Goal: Information Seeking & Learning: Learn about a topic

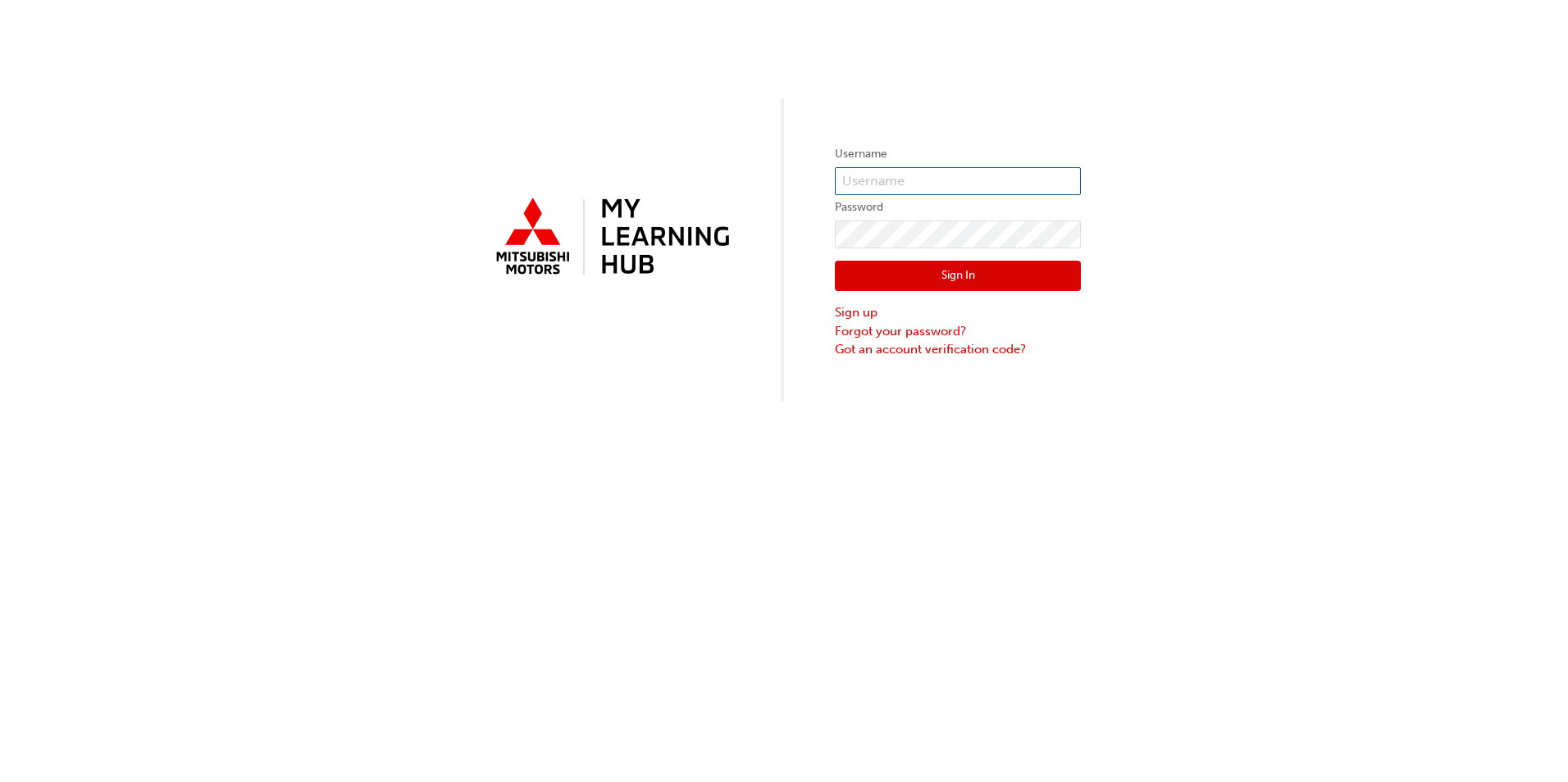
type input "[PERSON_NAME][EMAIL_ADDRESS][DOMAIN_NAME][PERSON_NAME]"
click at [959, 279] on button "Sign In" at bounding box center [958, 276] width 246 height 31
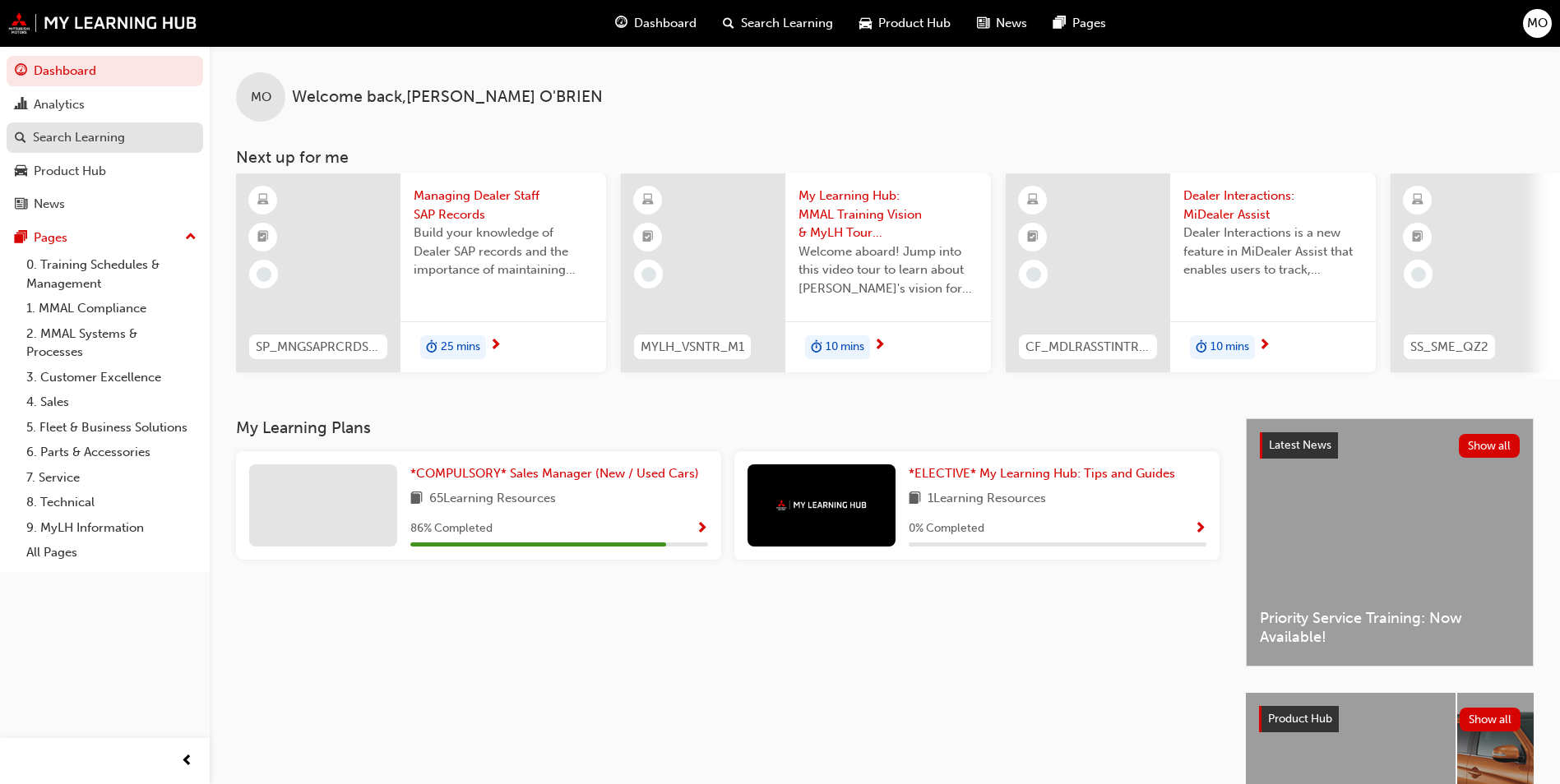
click at [87, 141] on div "Search Learning" at bounding box center [79, 137] width 92 height 19
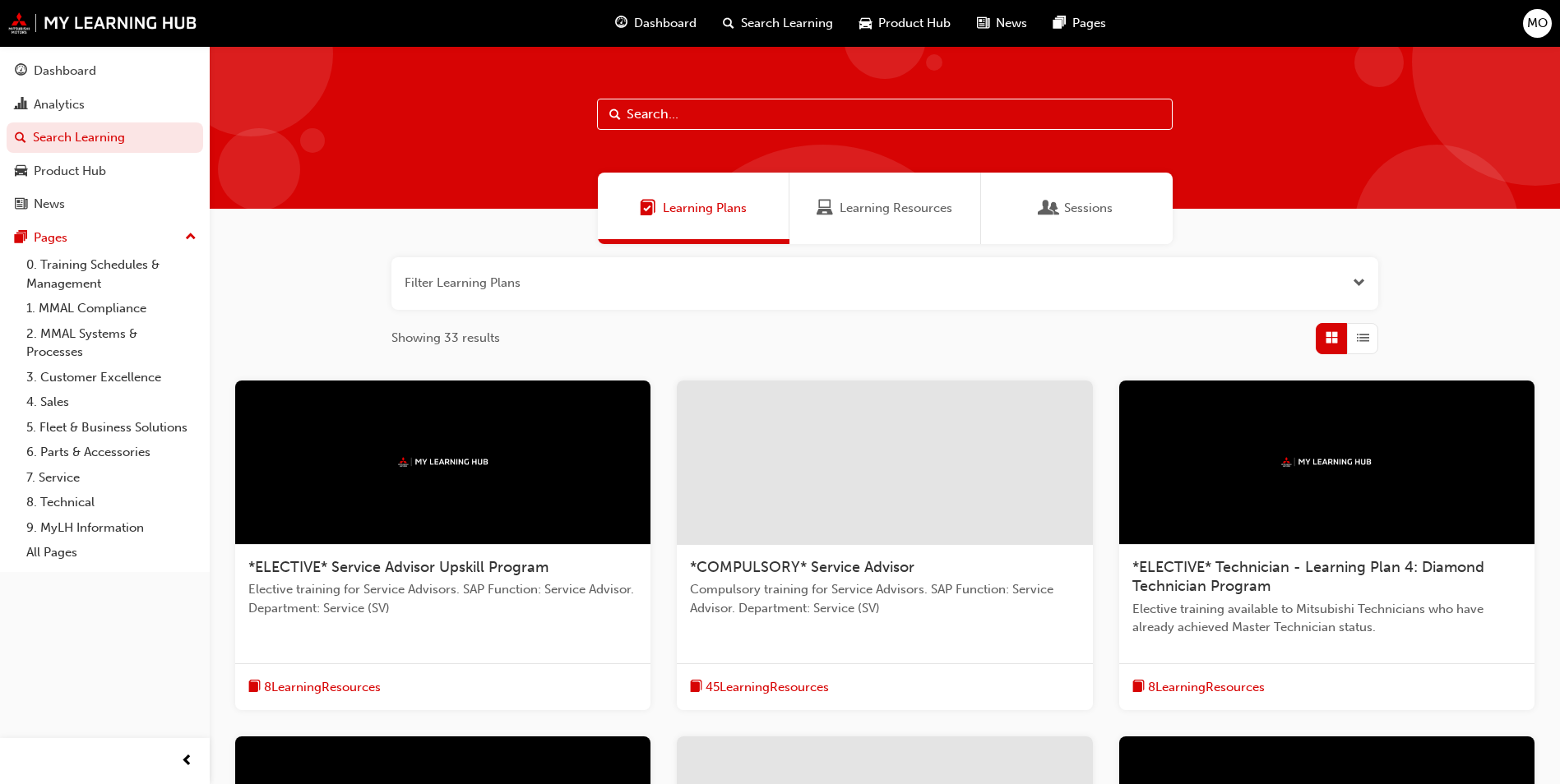
click at [710, 121] on input "text" at bounding box center [885, 114] width 576 height 31
type input "ASX"
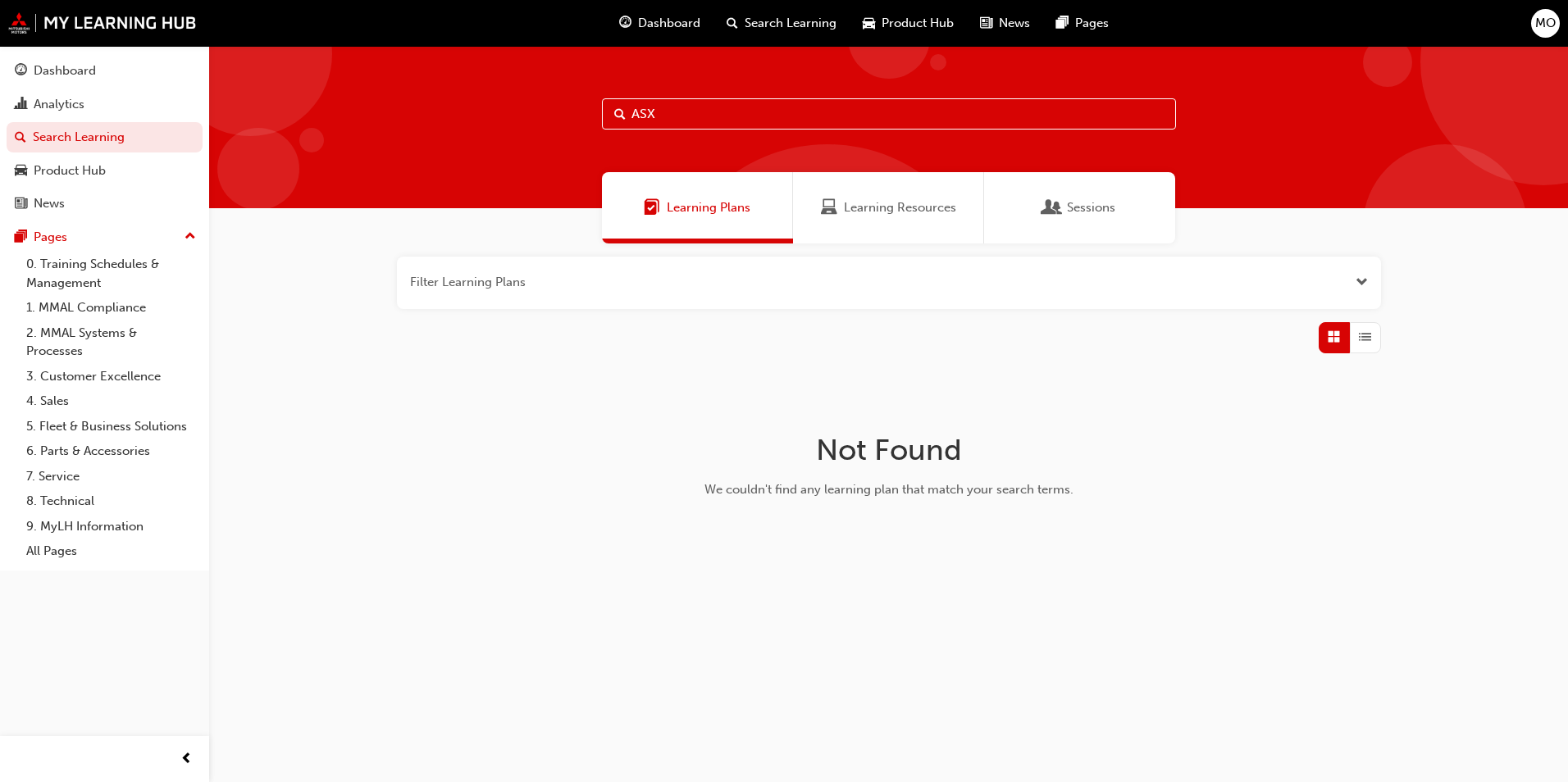
click at [854, 217] on div "Learning Resources" at bounding box center [888, 208] width 191 height 72
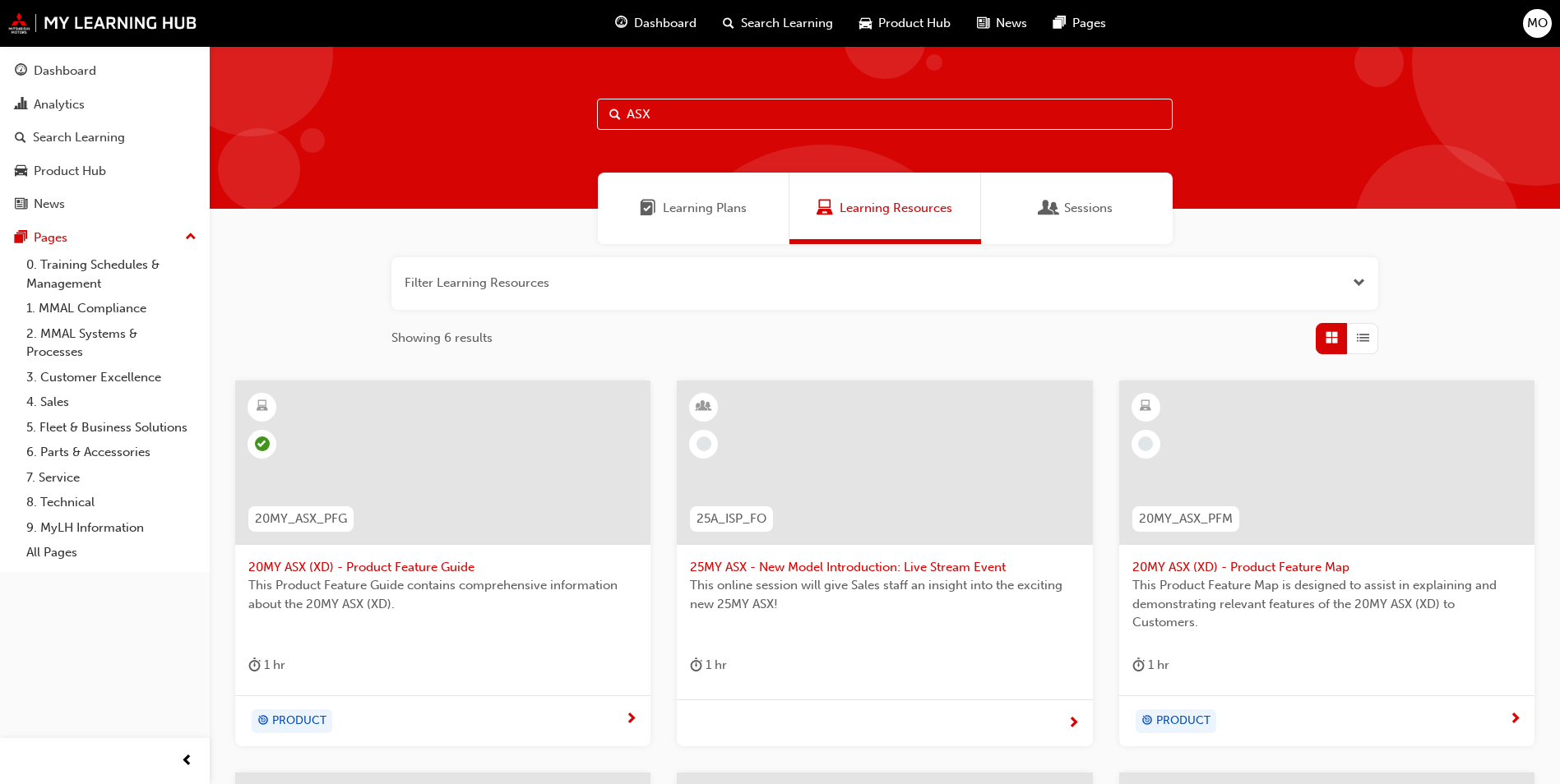
click at [857, 513] on div at bounding box center [884, 463] width 415 height 165
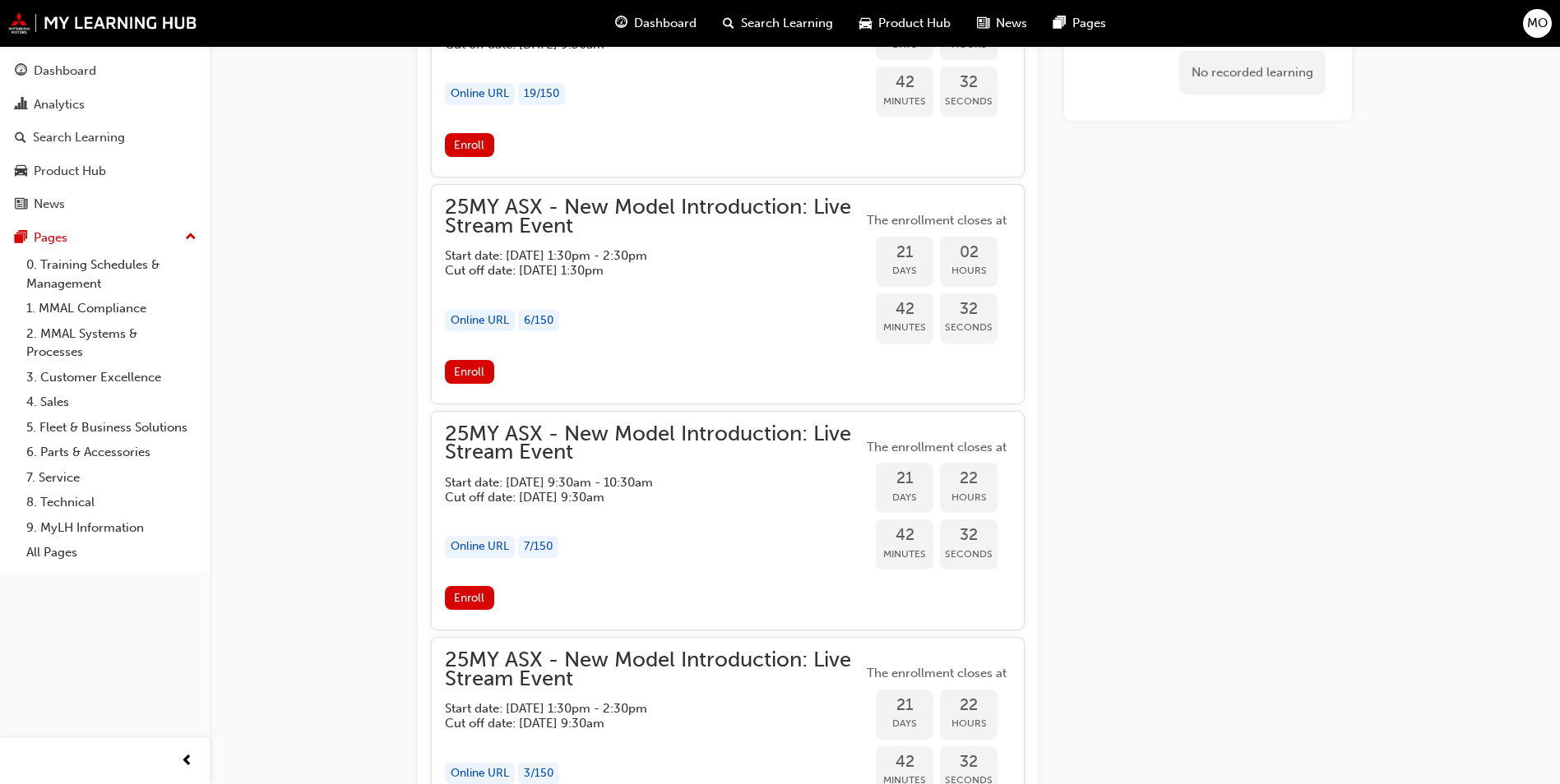
scroll to position [1931, 0]
